Goal: Task Accomplishment & Management: Manage account settings

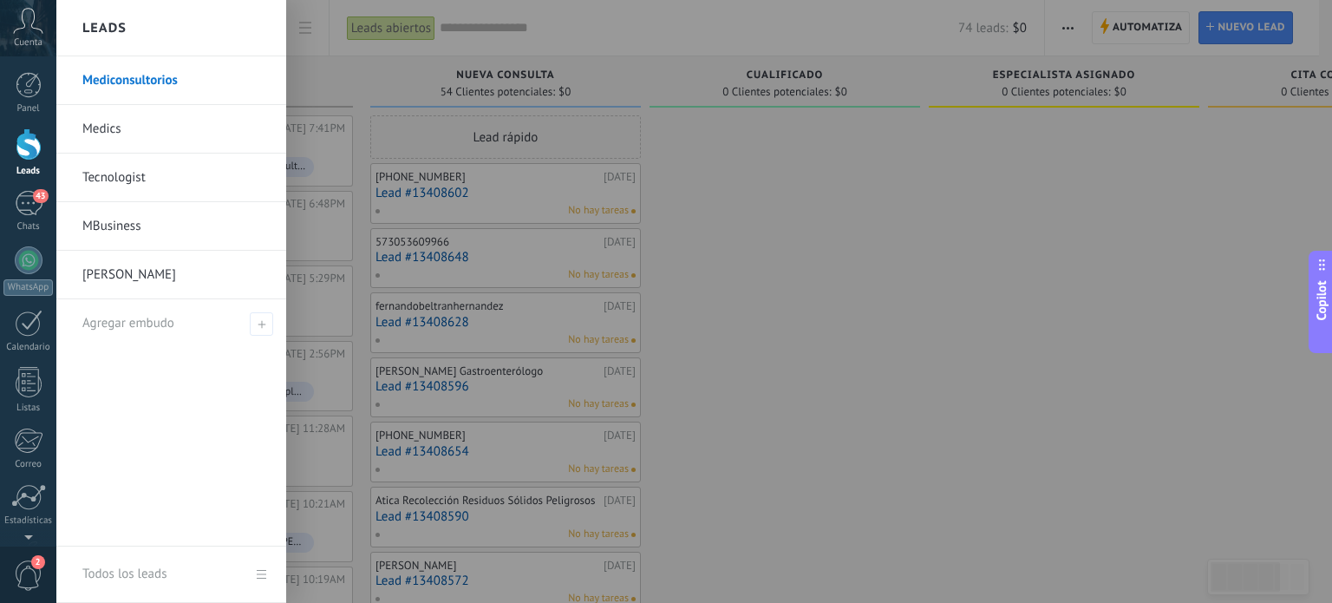
scroll to position [25, 0]
click at [104, 127] on link "Medics" at bounding box center [175, 129] width 186 height 49
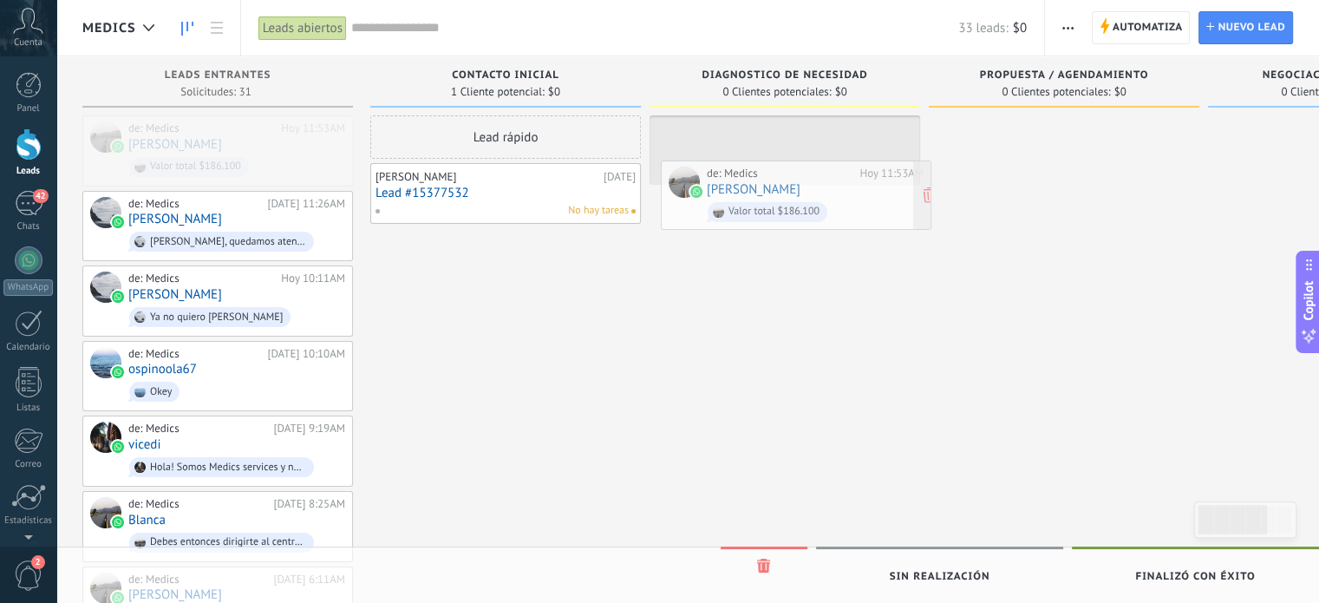
drag, startPoint x: 199, startPoint y: 134, endPoint x: 778, endPoint y: 179, distance: 580.1
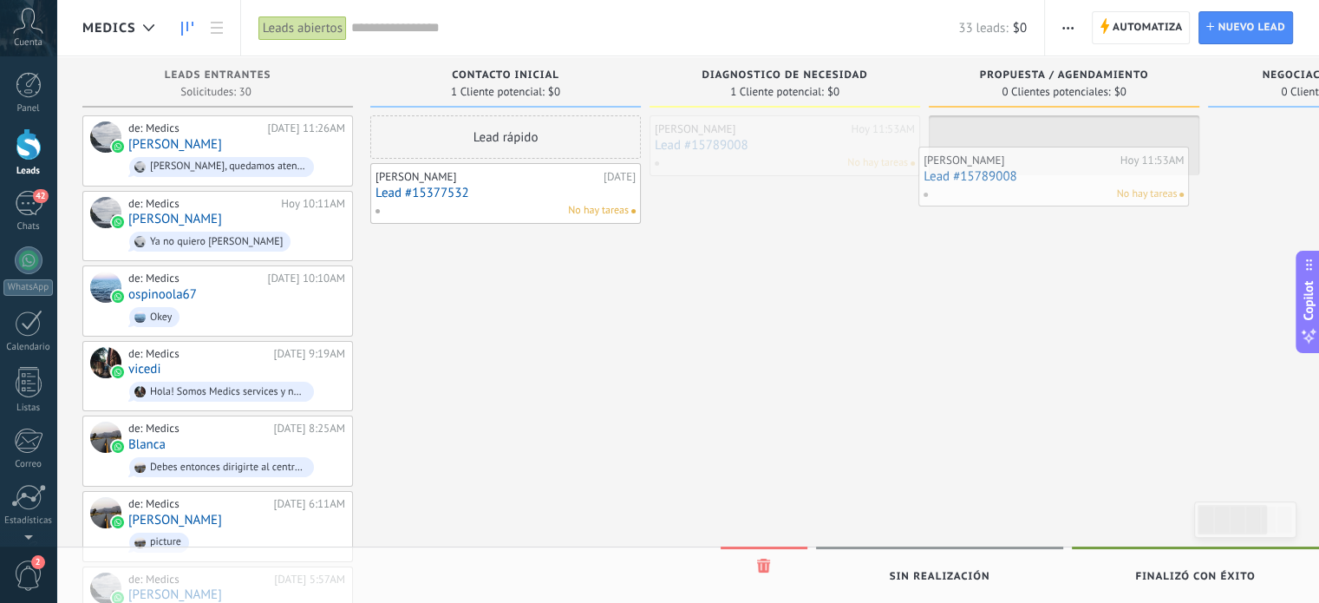
drag, startPoint x: 731, startPoint y: 129, endPoint x: 1023, endPoint y: 158, distance: 293.7
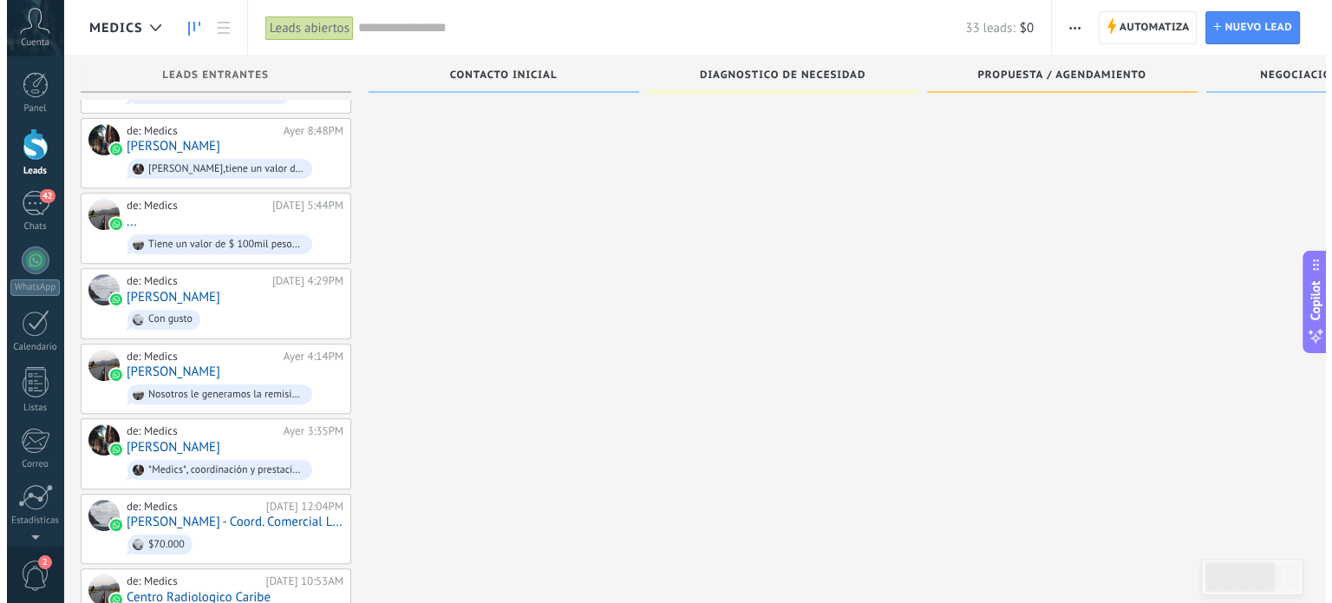
scroll to position [598, 0]
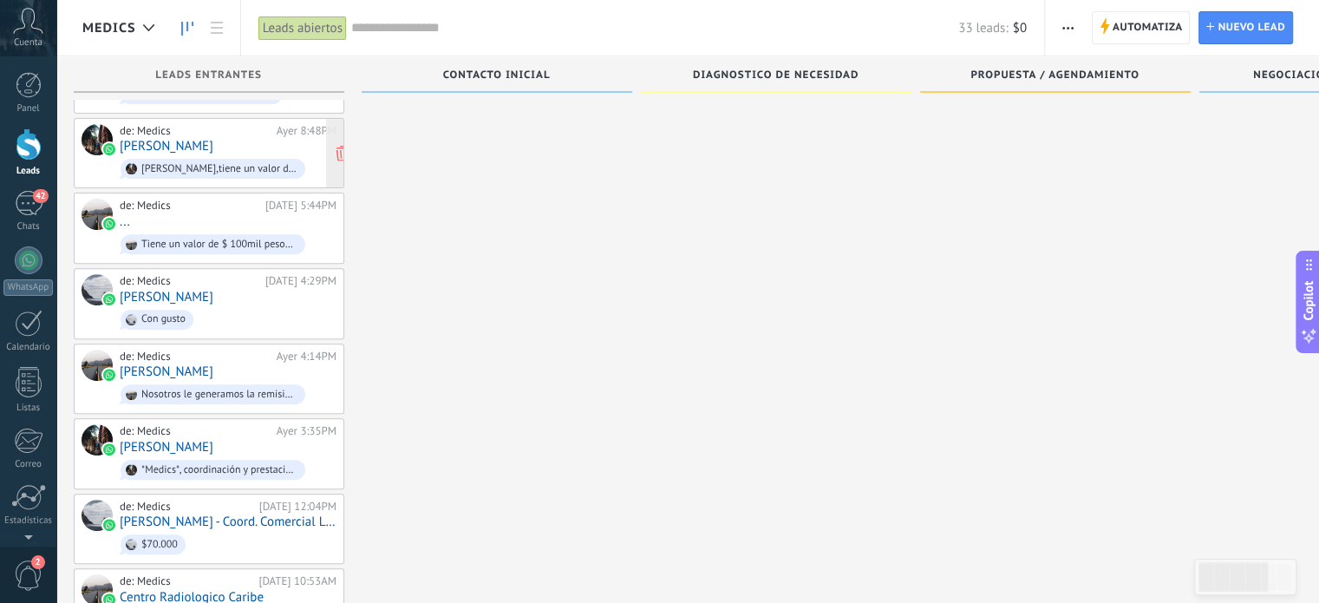
click at [205, 139] on link "[PERSON_NAME]" at bounding box center [167, 146] width 94 height 15
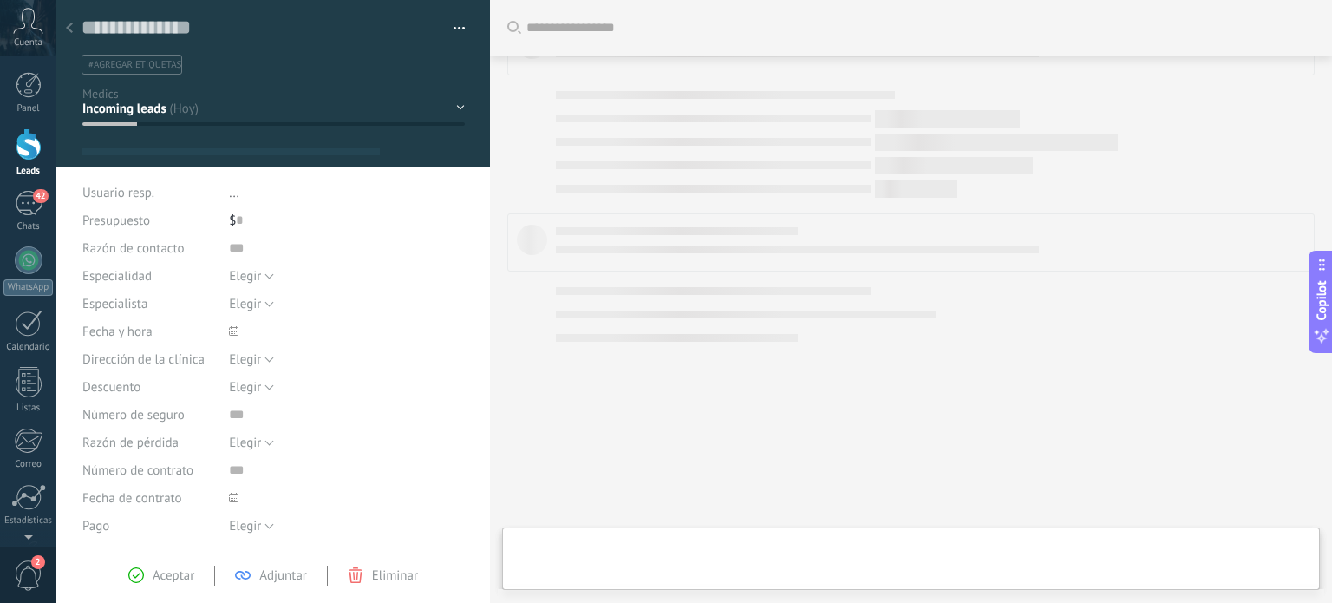
type textarea "**********"
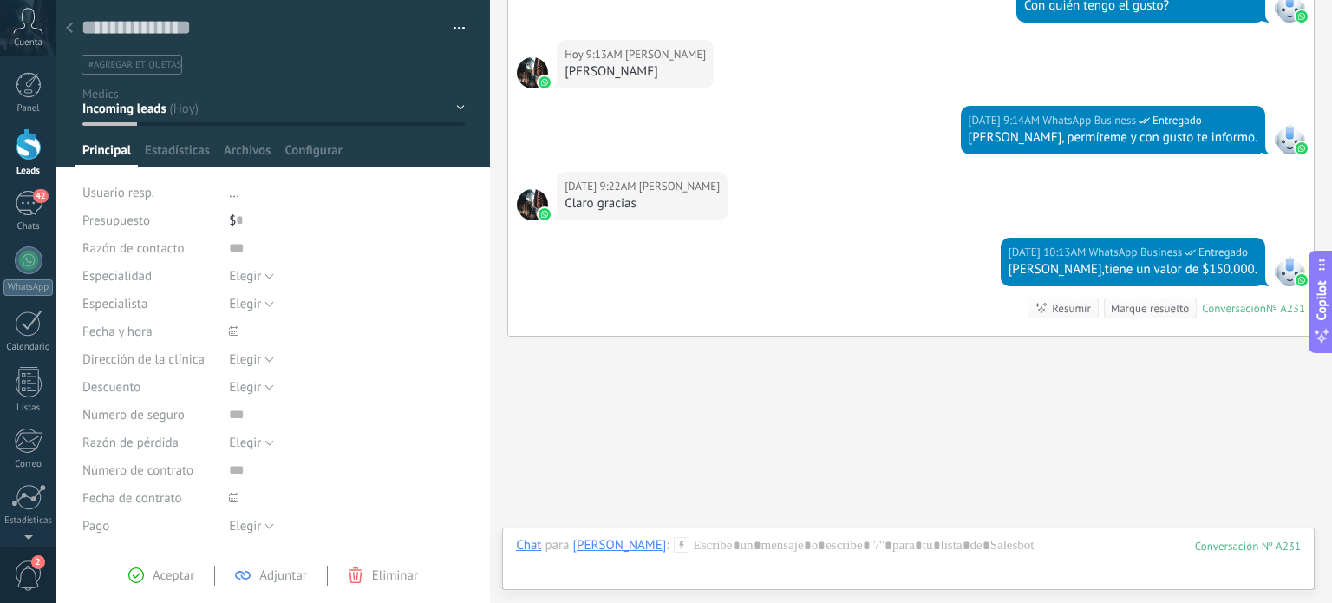
scroll to position [1217, 0]
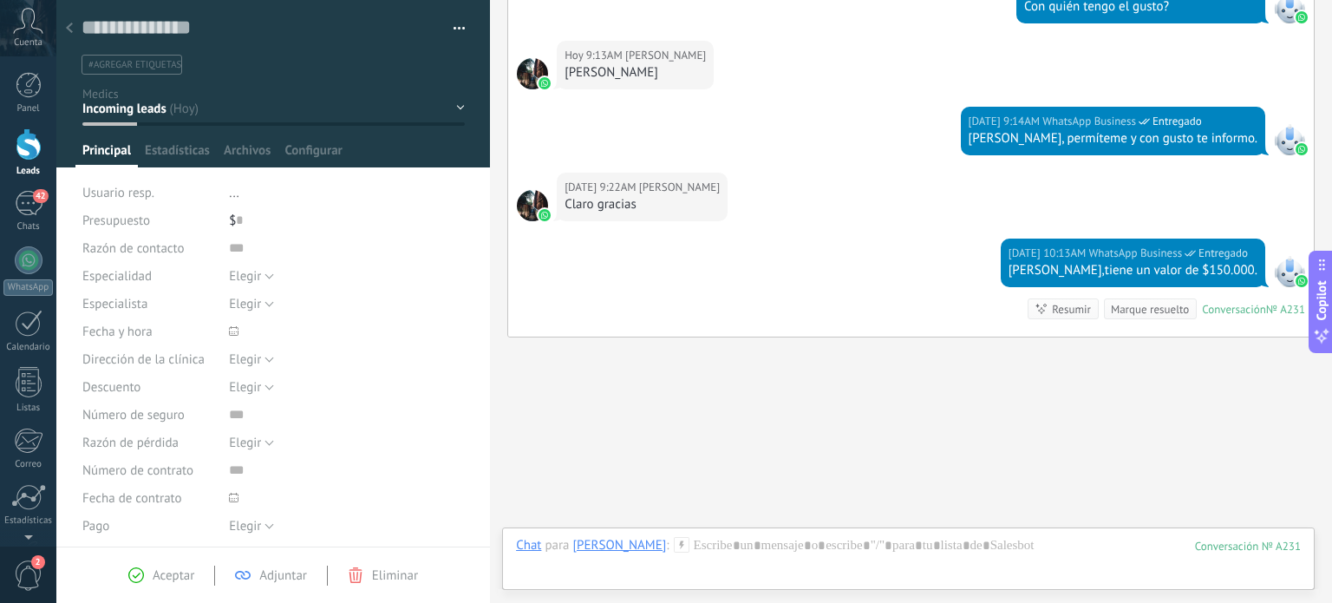
click at [638, 539] on span "Crear una" at bounding box center [629, 546] width 46 height 15
